Goal: Information Seeking & Learning: Learn about a topic

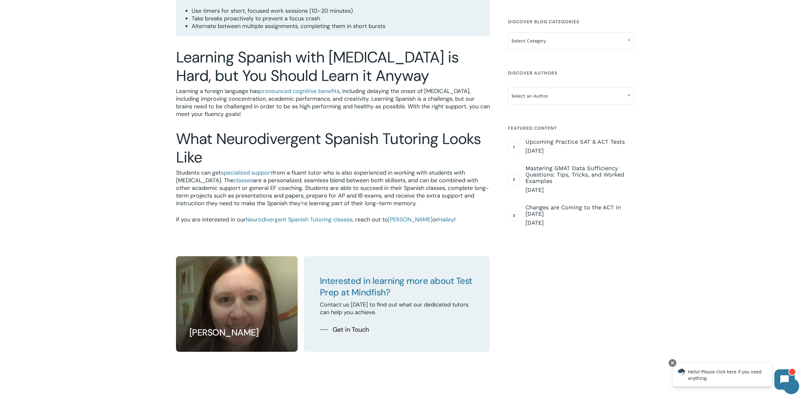
scroll to position [1239, 0]
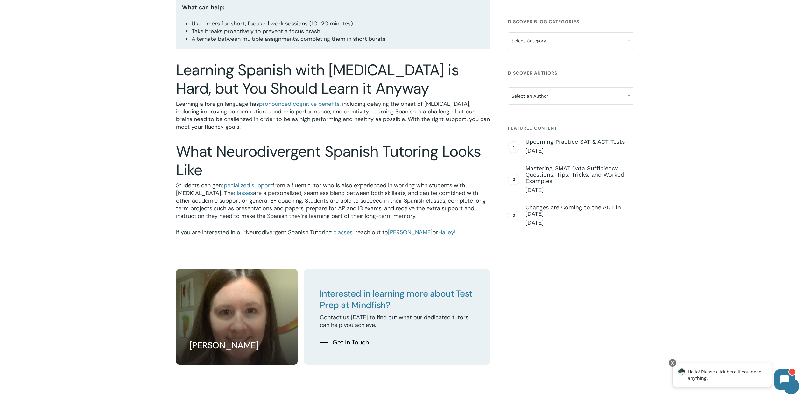
click at [284, 232] on span "Neurodivergent Spanish Tutoring" at bounding box center [289, 232] width 86 height 8
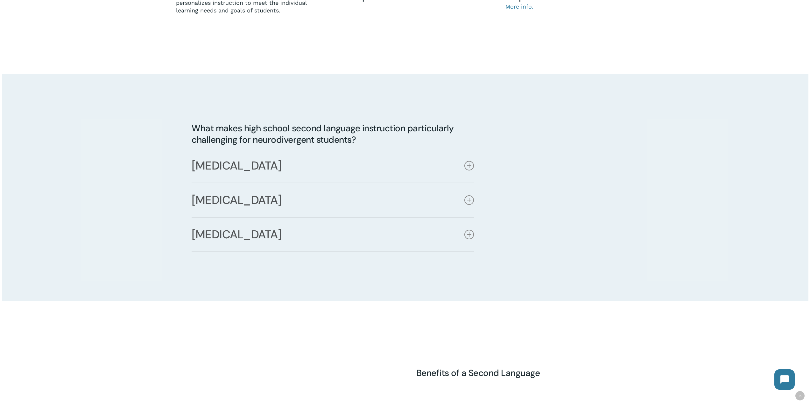
scroll to position [446, 0]
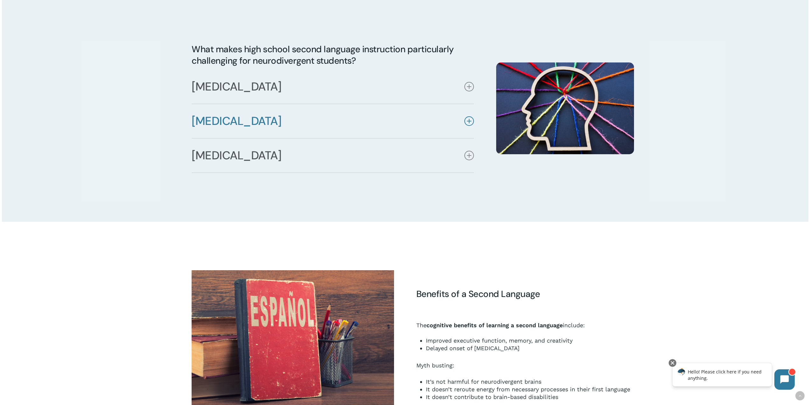
click at [463, 120] on link "[MEDICAL_DATA]" at bounding box center [333, 121] width 282 height 34
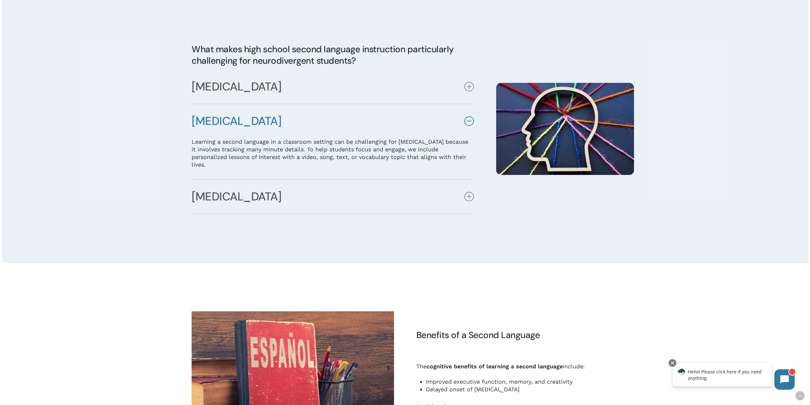
click at [288, 138] on link "[MEDICAL_DATA]" at bounding box center [333, 121] width 282 height 34
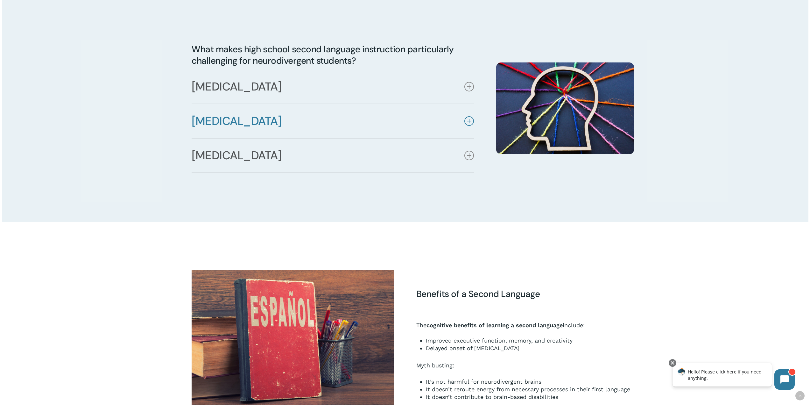
click at [288, 138] on link "[MEDICAL_DATA]" at bounding box center [333, 121] width 282 height 34
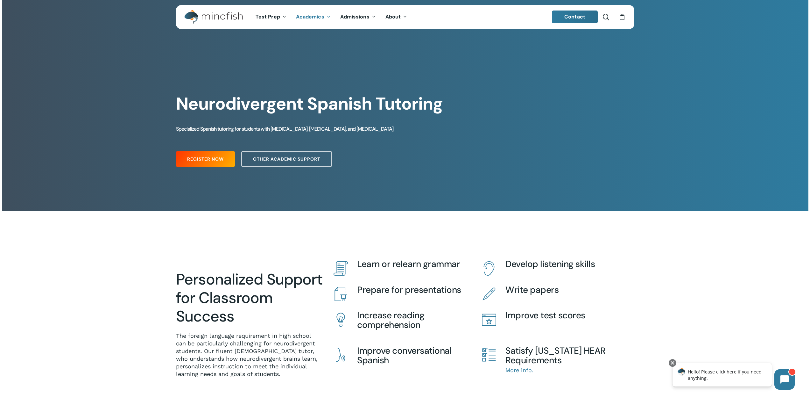
scroll to position [0, 0]
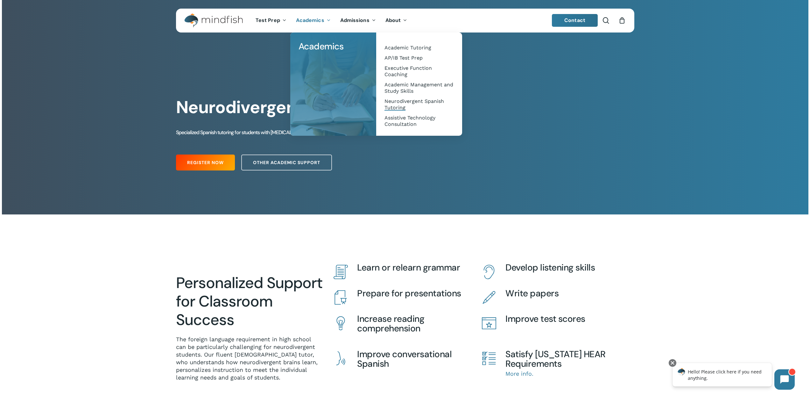
click at [405, 100] on span "Neurodivergent Spanish Tutoring" at bounding box center [414, 104] width 60 height 12
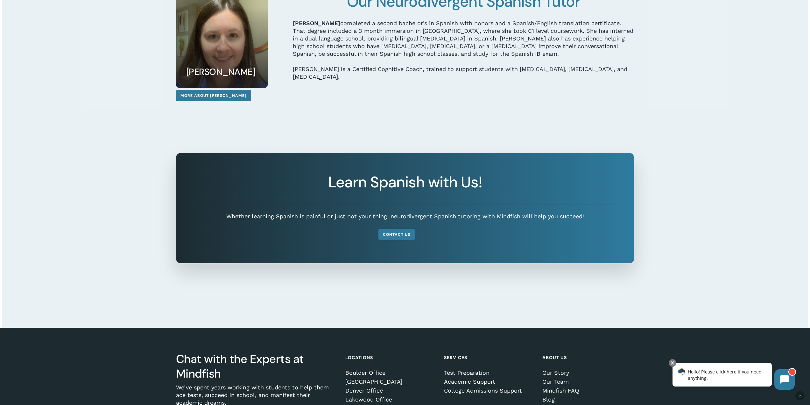
scroll to position [1105, 0]
